Goal: Task Accomplishment & Management: Manage account settings

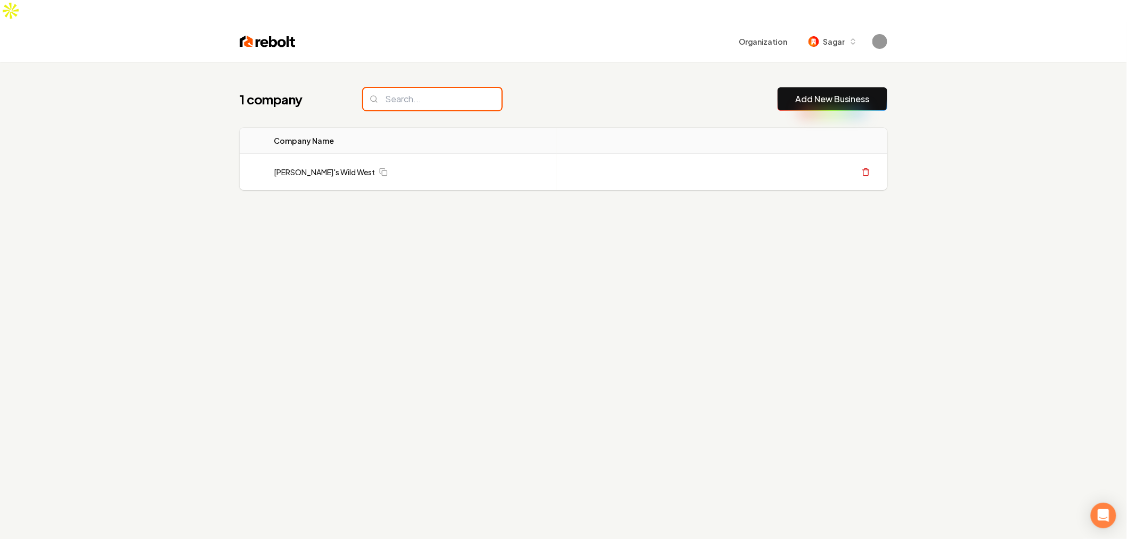
click at [434, 88] on input "search" at bounding box center [432, 99] width 138 height 22
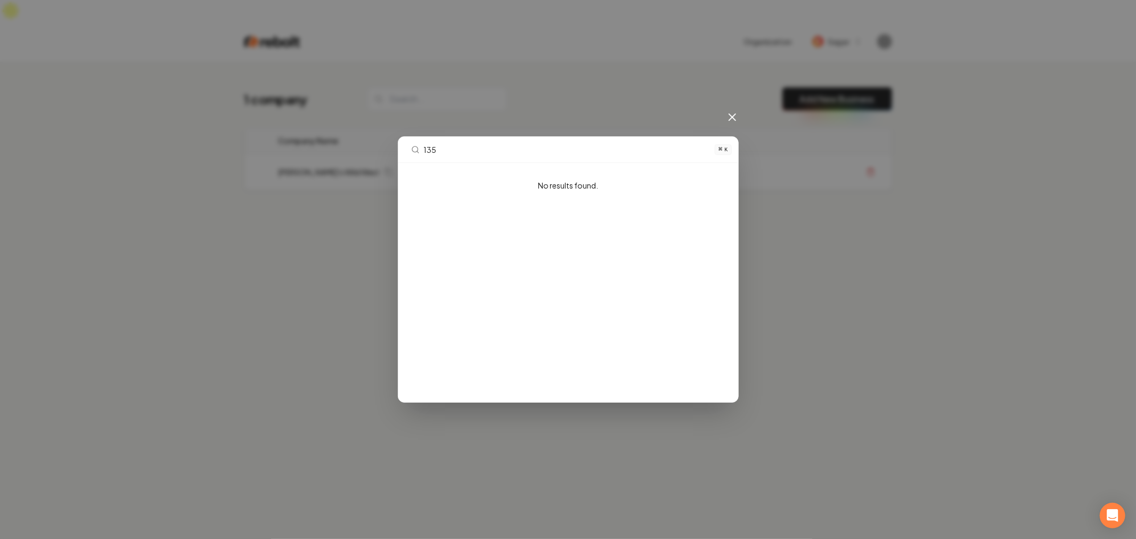
type input "1354"
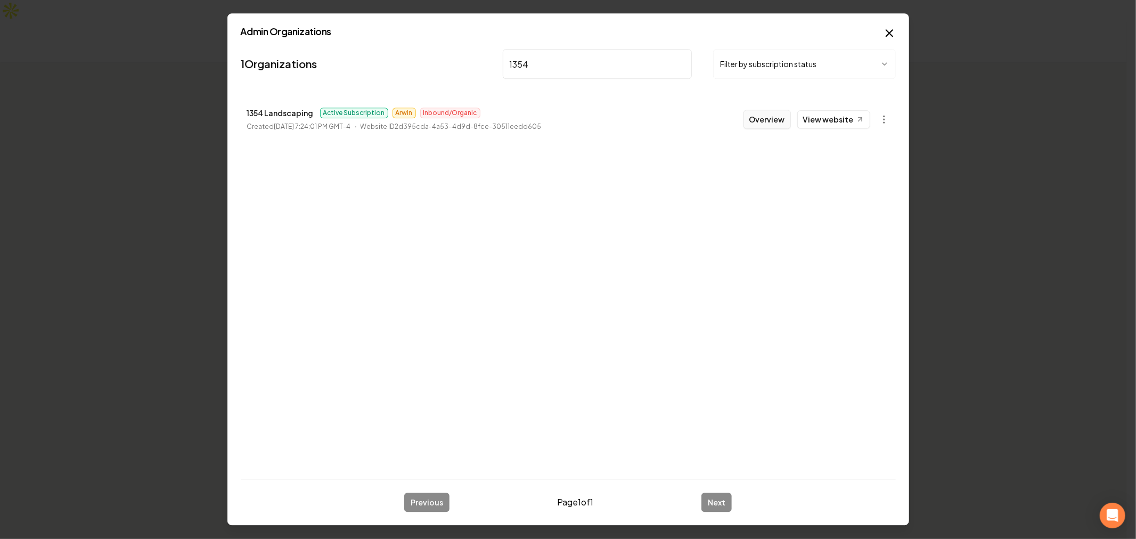
type input "1354"
click at [774, 120] on button "Overview" at bounding box center [766, 119] width 47 height 19
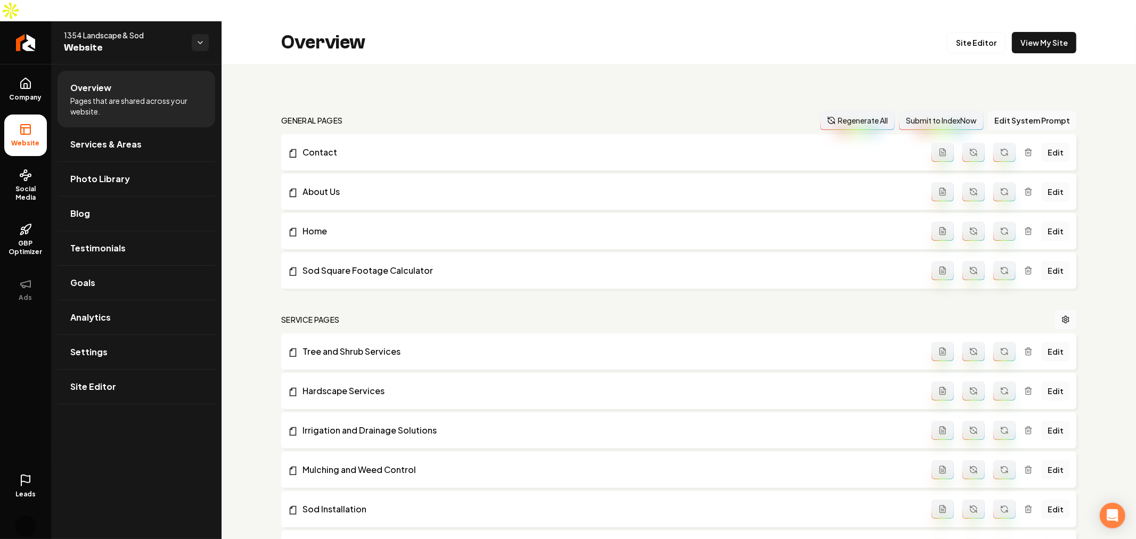
click at [115, 506] on div "Overview Pages that are shared across your website. Services & Areas Photo Libr…" at bounding box center [136, 312] width 170 height 496
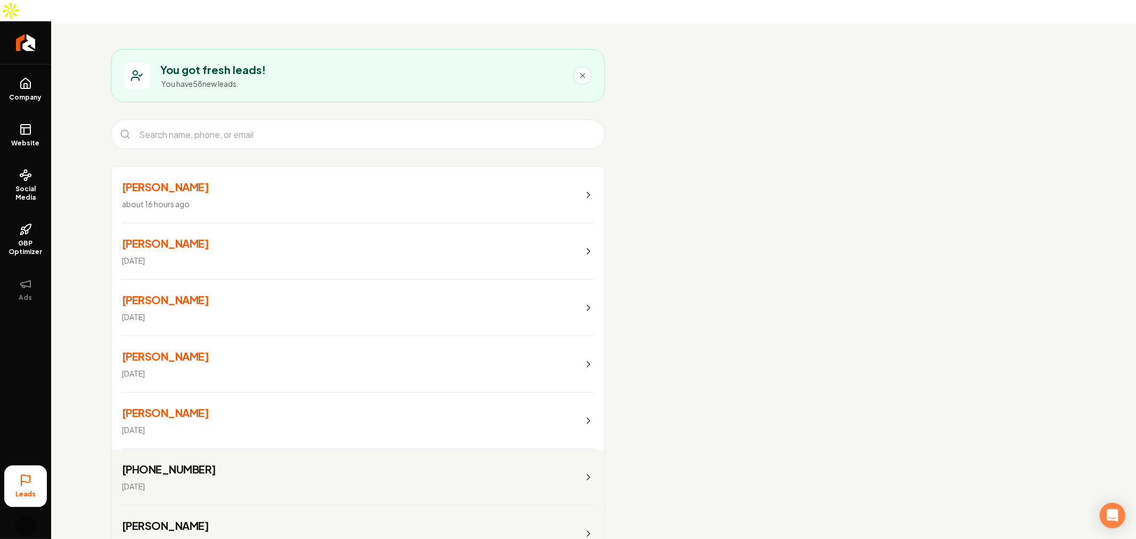
scroll to position [118, 0]
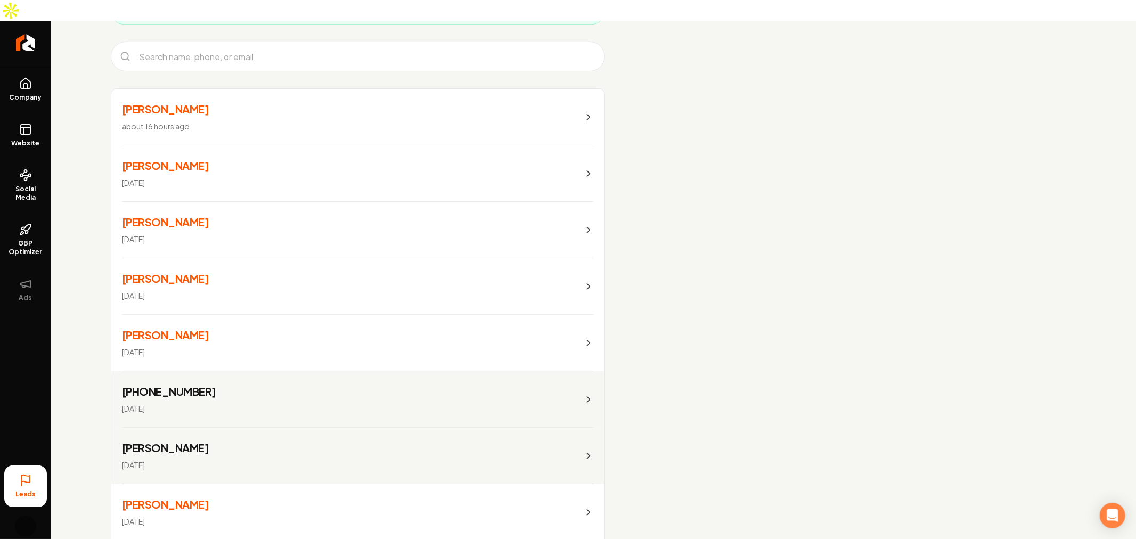
click at [224, 429] on link "Betty Moore Sep 19, 2025" at bounding box center [357, 456] width 493 height 56
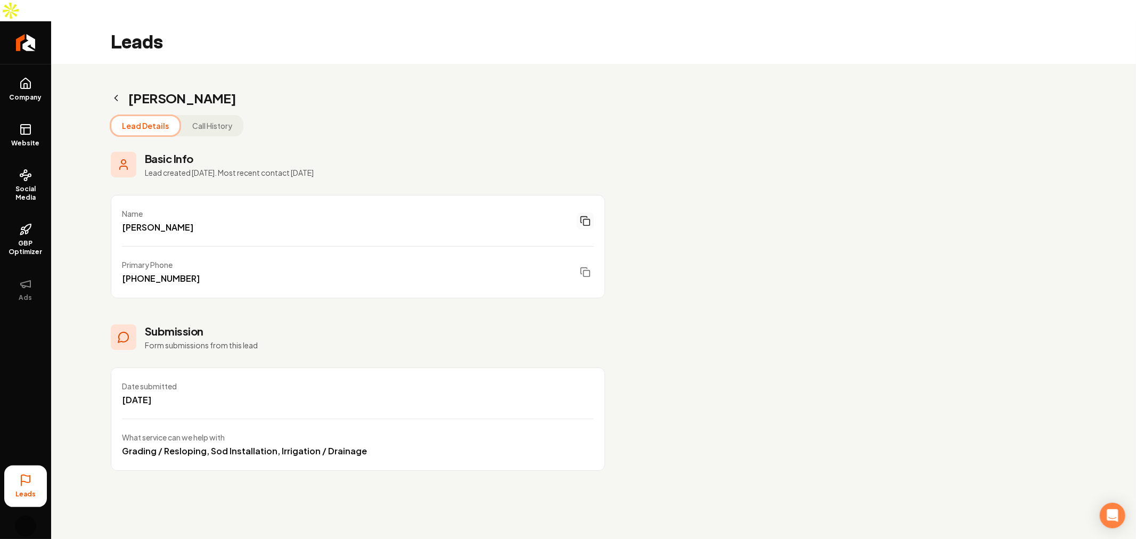
click at [586, 216] on icon "Main content area" at bounding box center [585, 221] width 11 height 11
click at [589, 271] on rect "Main content area" at bounding box center [587, 274] width 6 height 6
click at [323, 247] on div "Primary Phone (404) 408-2363" at bounding box center [357, 272] width 493 height 51
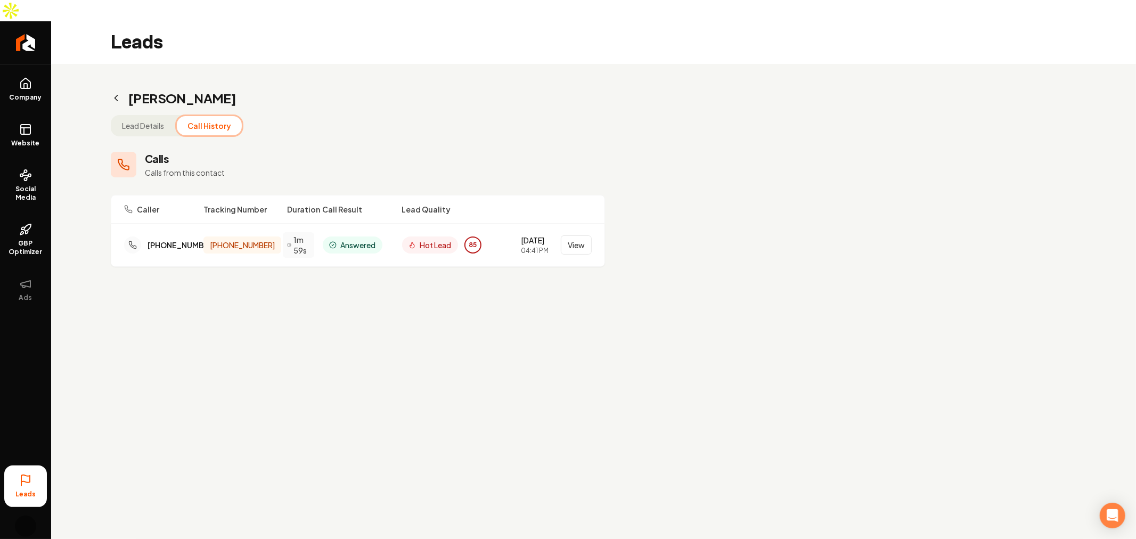
drag, startPoint x: 216, startPoint y: 97, endPoint x: 231, endPoint y: 112, distance: 21.1
click at [216, 116] on button "Call History" at bounding box center [209, 125] width 65 height 19
click at [586, 235] on button "View" at bounding box center [576, 244] width 31 height 19
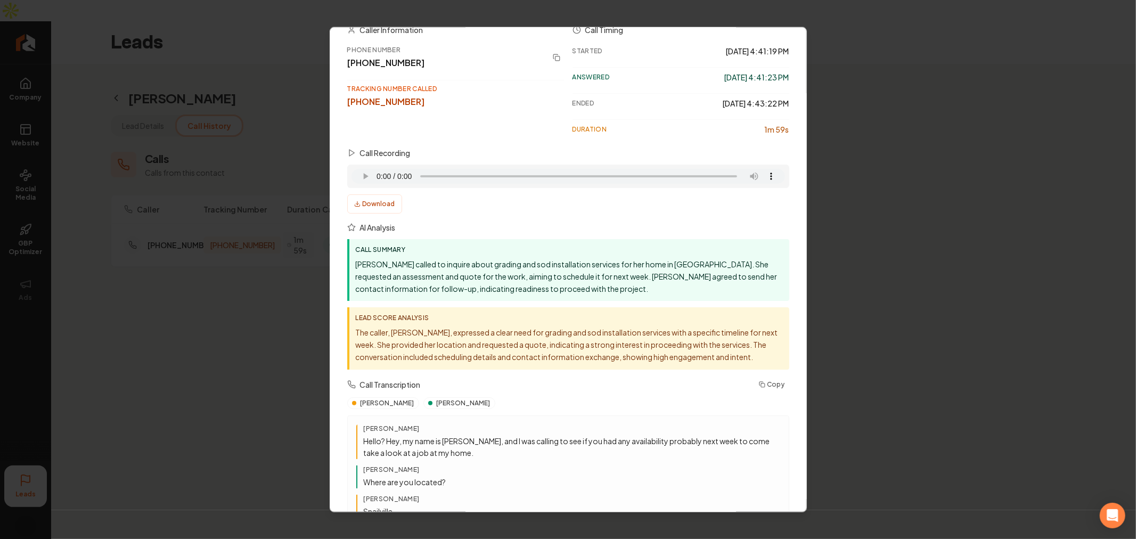
scroll to position [177, 0]
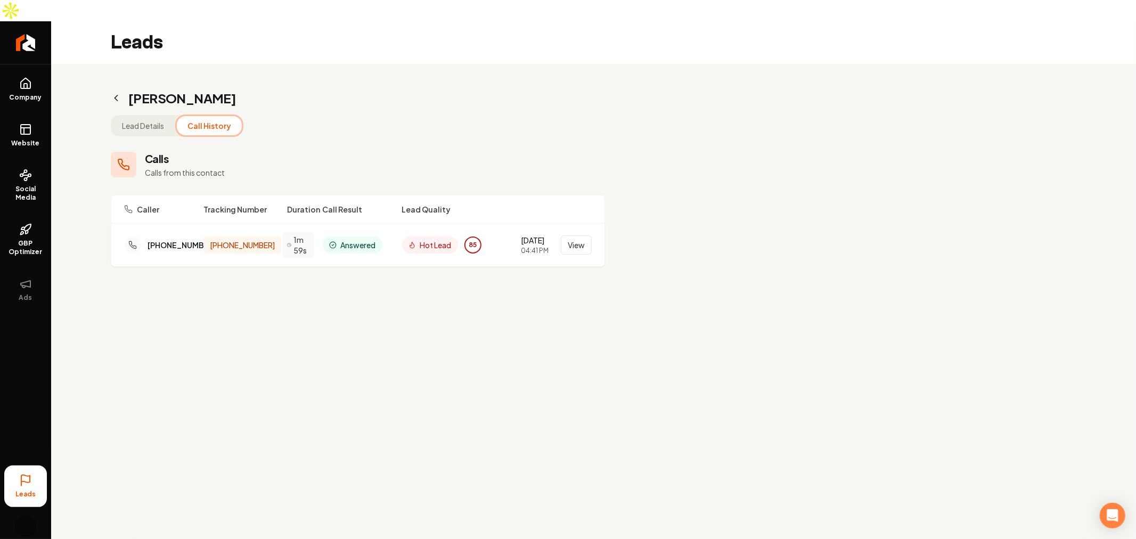
click at [126, 116] on button "Lead Details" at bounding box center [142, 125] width 63 height 19
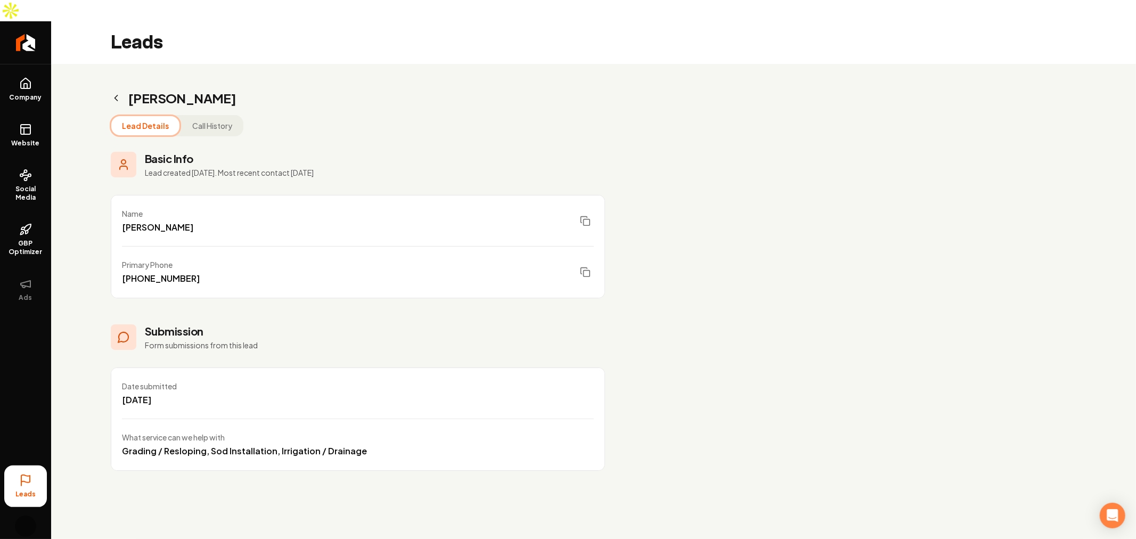
click at [315, 89] on h2 "Betty Moore" at bounding box center [358, 97] width 494 height 17
click at [306, 89] on h2 "Betty Moore" at bounding box center [358, 97] width 494 height 17
click at [357, 89] on h2 "Betty Moore" at bounding box center [358, 97] width 494 height 17
click at [332, 89] on h2 "Betty Moore" at bounding box center [358, 97] width 494 height 17
click at [118, 93] on icon "Main content area" at bounding box center [116, 98] width 11 height 11
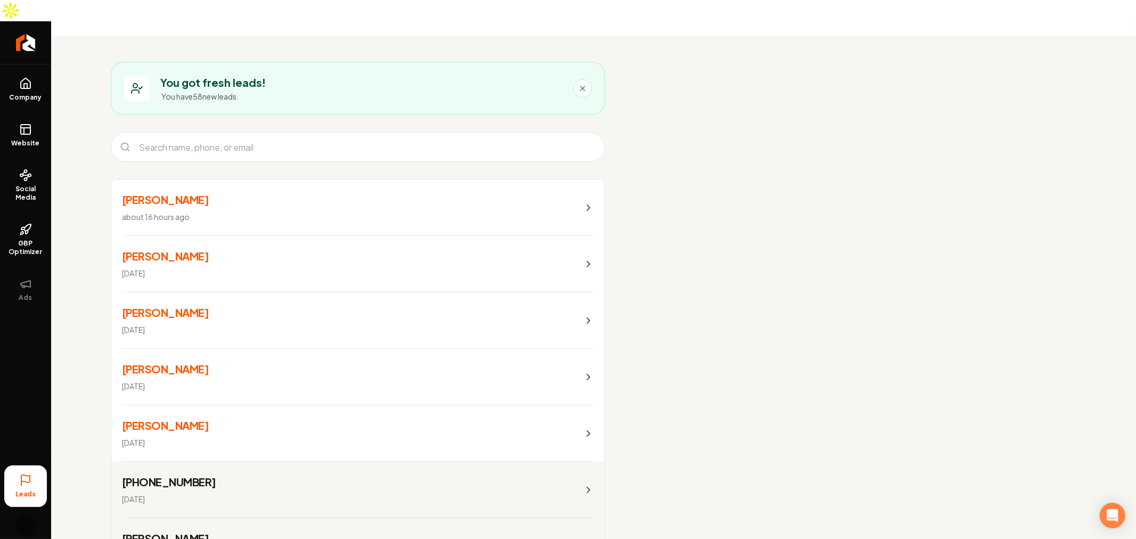
scroll to position [59, 0]
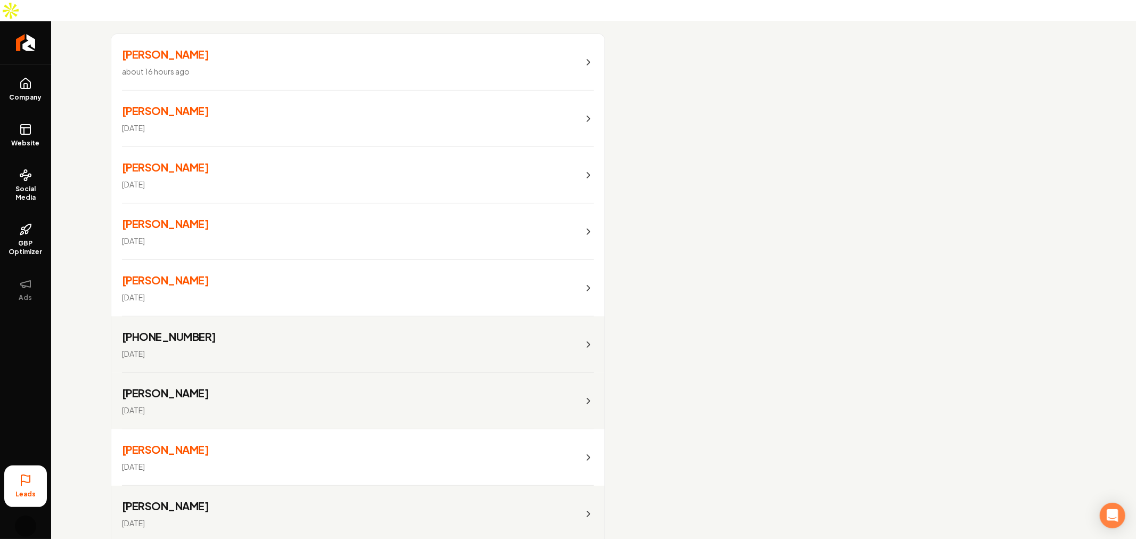
scroll to position [177, 0]
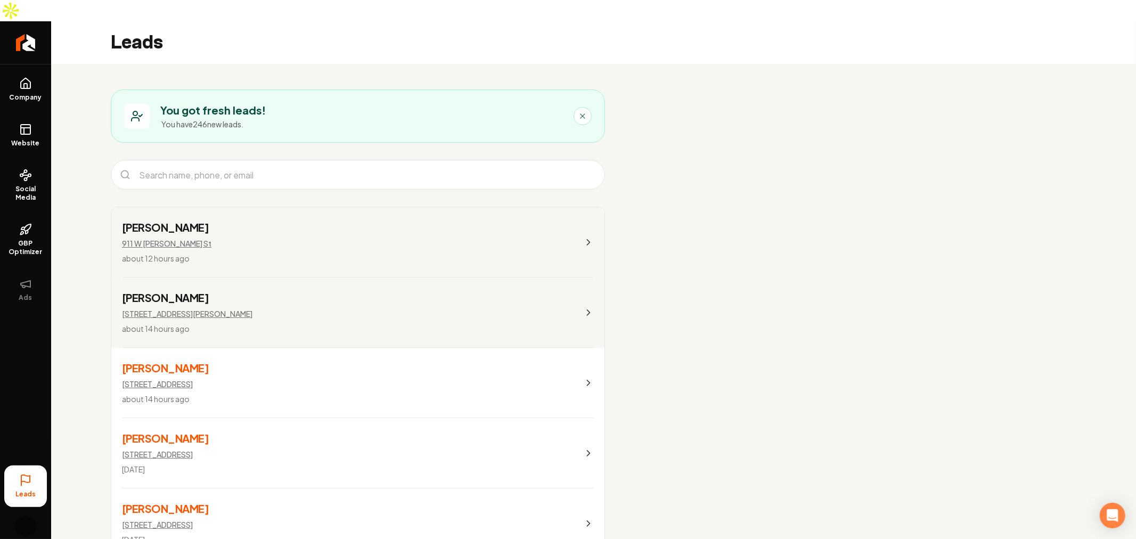
click at [307, 222] on link "Amit Malhotra 911 W Allen St about 12 hours ago" at bounding box center [357, 242] width 493 height 70
drag, startPoint x: 271, startPoint y: 285, endPoint x: 283, endPoint y: 285, distance: 12.8
click at [271, 284] on link "Dale Steigerwalt 540 Sexton Road about 14 hours ago" at bounding box center [357, 312] width 493 height 70
